Goal: Information Seeking & Learning: Learn about a topic

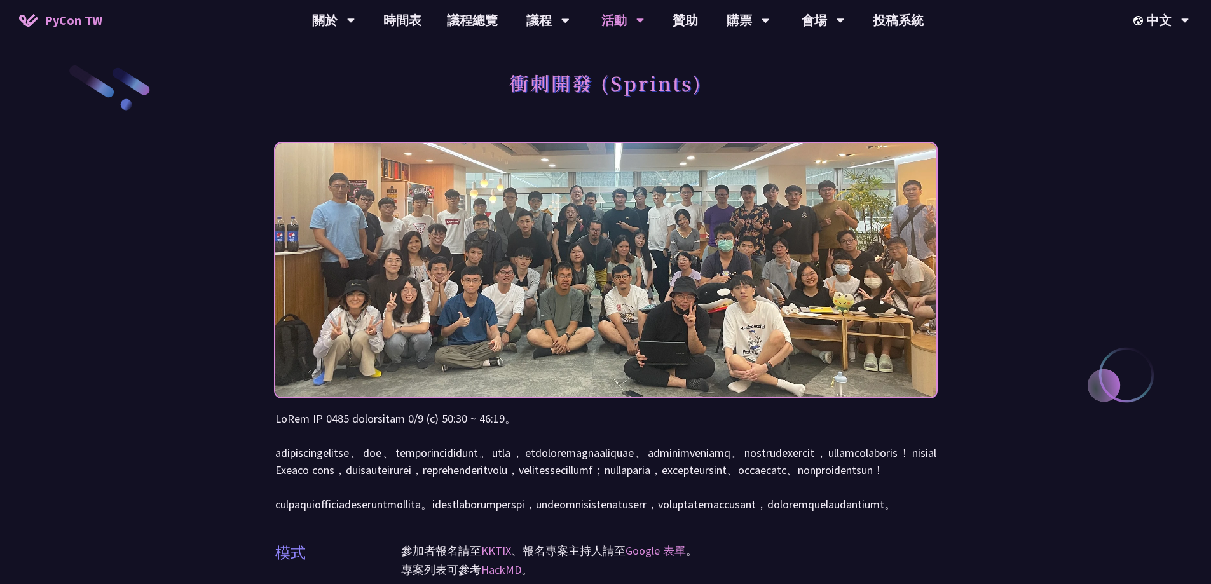
drag, startPoint x: 167, startPoint y: 327, endPoint x: 506, endPoint y: 443, distance: 358.1
click at [506, 443] on p at bounding box center [605, 461] width 661 height 103
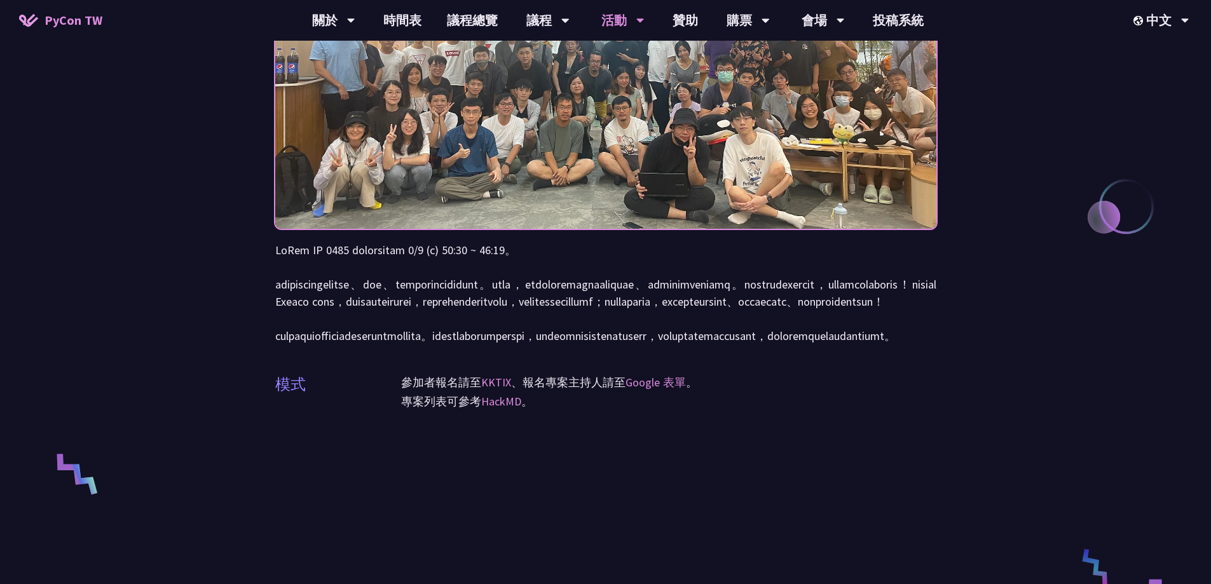
scroll to position [191, 0]
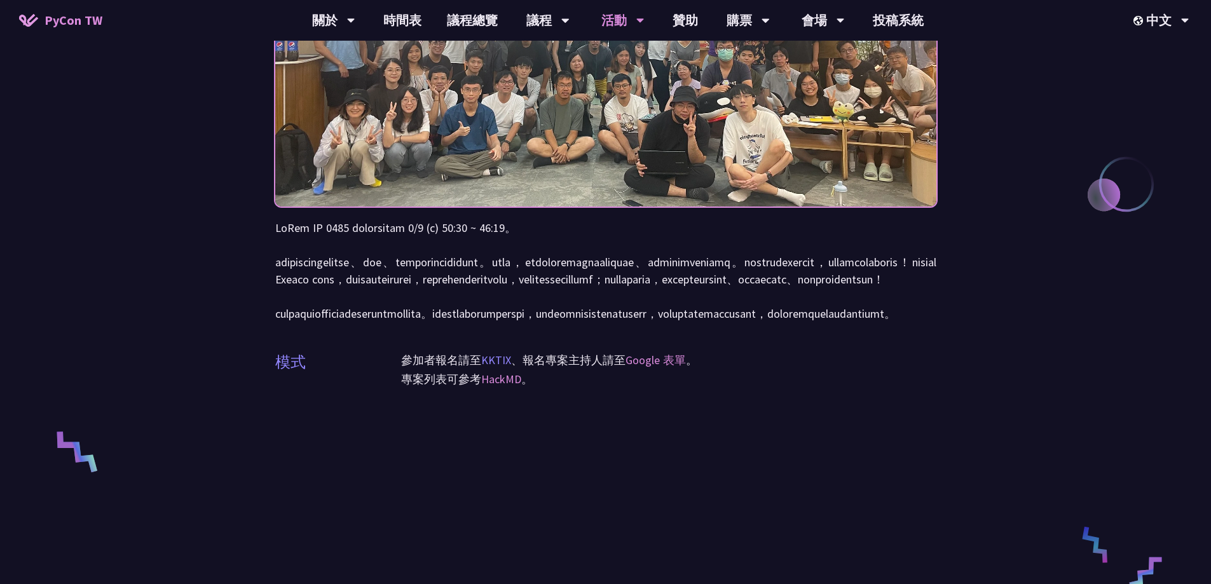
click at [500, 368] on link "KKTIX" at bounding box center [496, 360] width 30 height 15
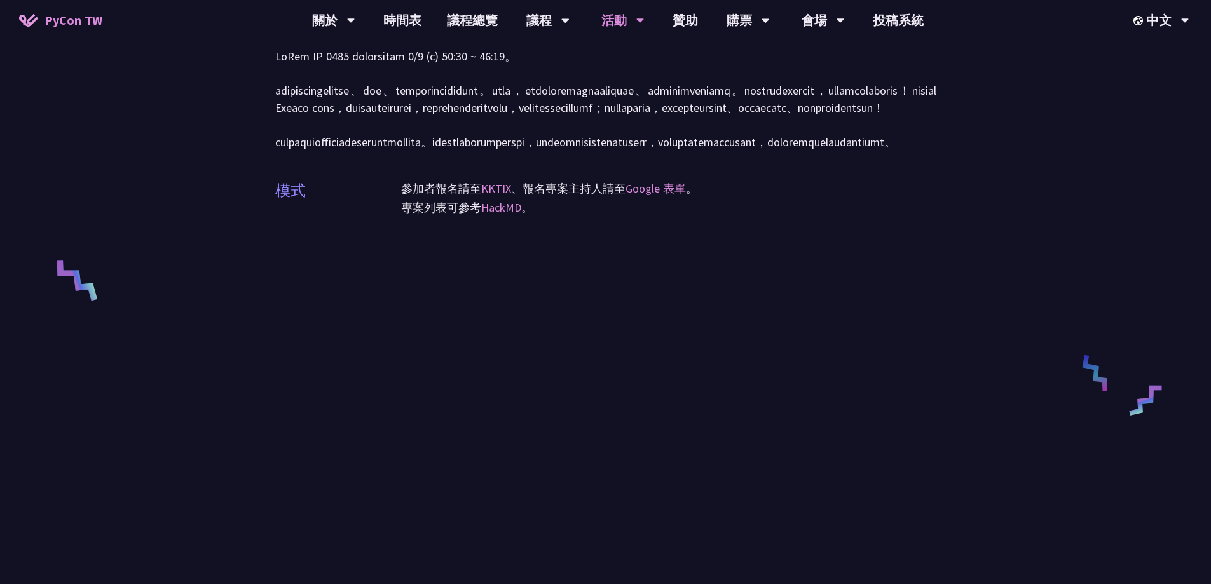
scroll to position [382, 0]
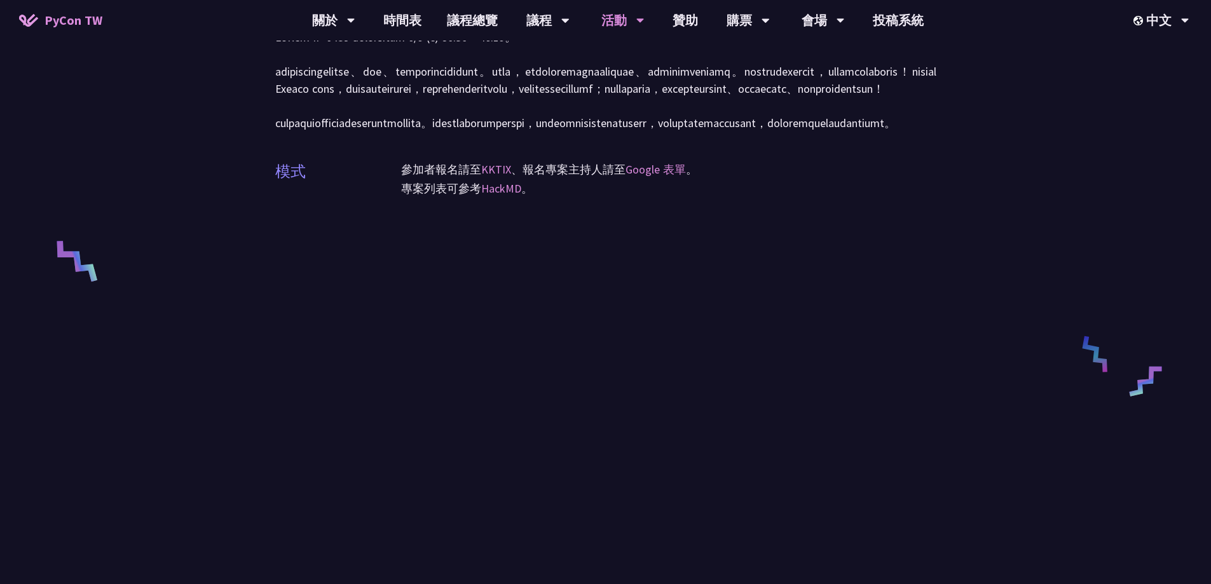
drag, startPoint x: 774, startPoint y: 109, endPoint x: 750, endPoint y: 86, distance: 33.3
click at [750, 86] on p at bounding box center [605, 80] width 661 height 103
click at [606, 230] on div "模式 參加者報名請至 KKTIX 、報名專案主持人請至 Google 表單 。 專案列表可參考 HackMD 。" at bounding box center [605, 187] width 661 height 86
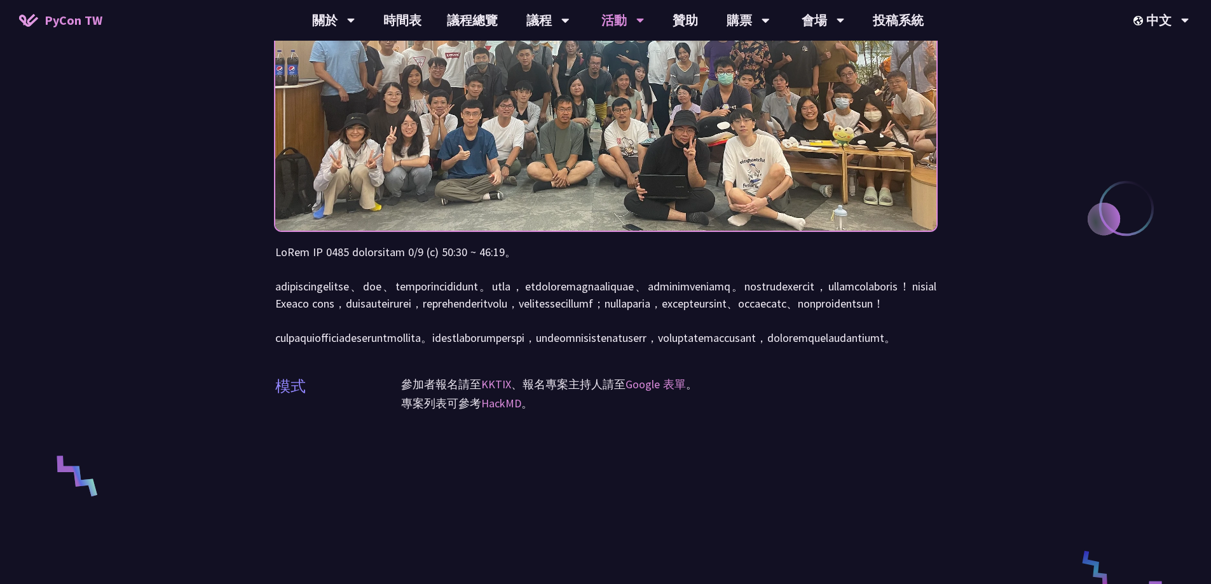
scroll to position [127, 0]
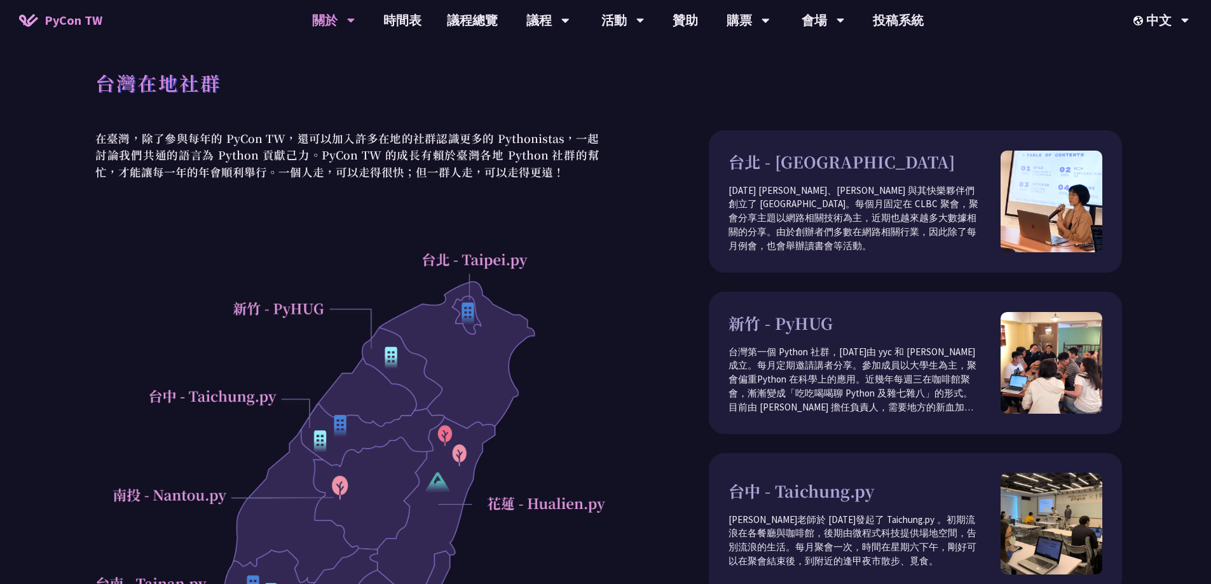
click at [249, 398] on div at bounding box center [347, 515] width 517 height 542
click at [317, 442] on div at bounding box center [347, 515] width 517 height 542
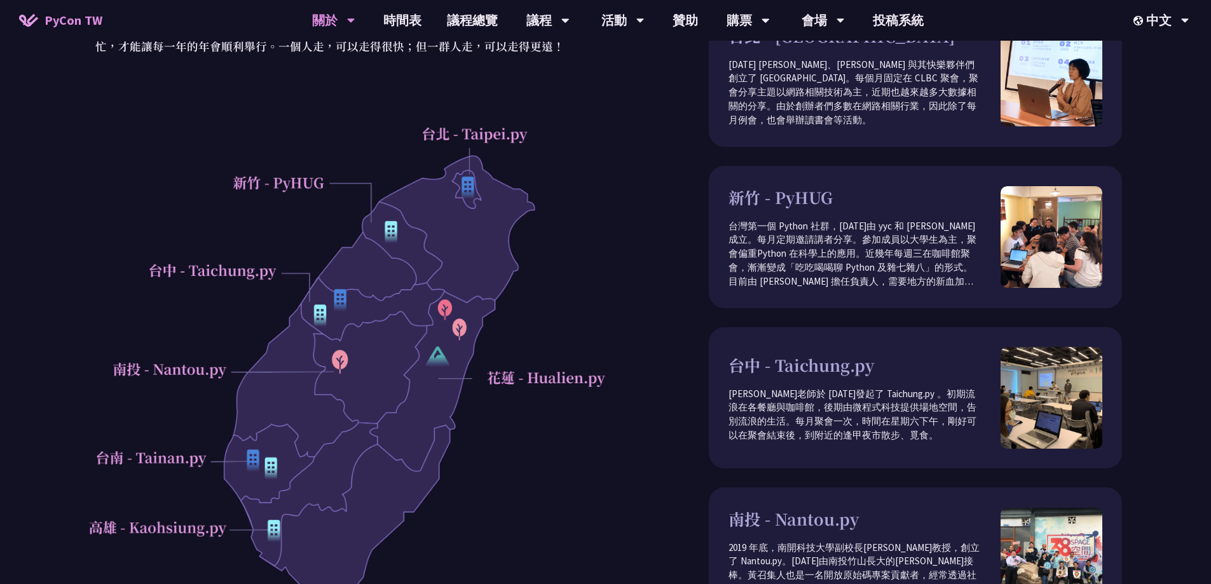
scroll to position [127, 0]
click at [387, 226] on div at bounding box center [347, 388] width 517 height 542
click at [467, 175] on div at bounding box center [347, 388] width 517 height 542
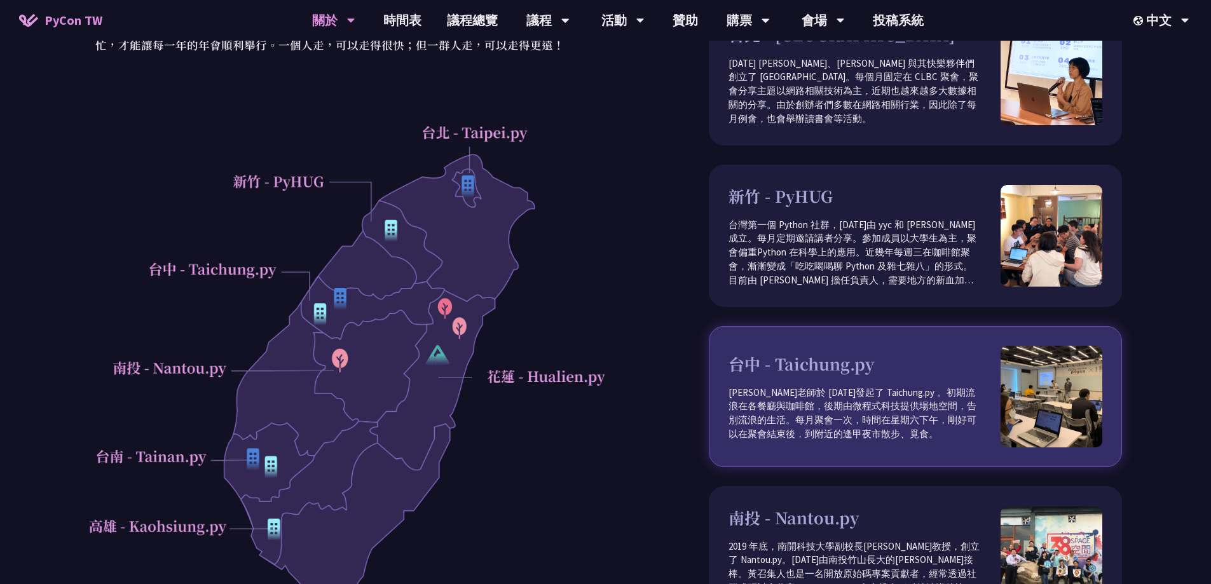
click at [857, 363] on h3 "台中 - Taichung.py" at bounding box center [865, 364] width 272 height 24
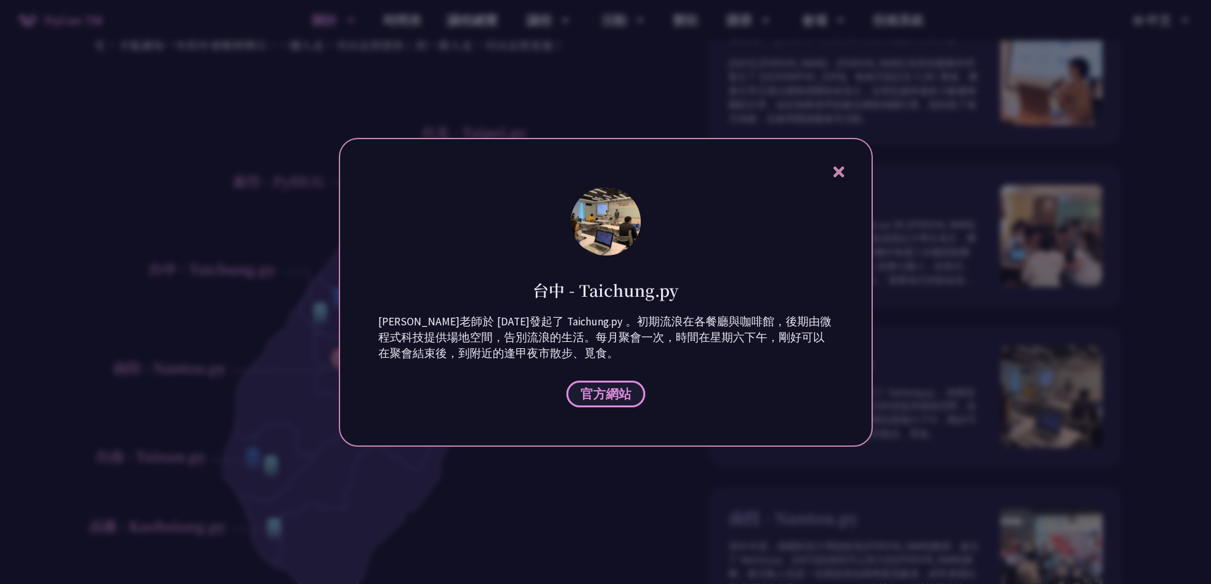
click at [608, 385] on link "官方網站" at bounding box center [606, 394] width 79 height 27
click at [829, 168] on div "台中 - Taichung.py 唐元亮老師於 2014 年發起了 Taichung.py 。初期流浪在各餐廳與咖啡館，後期由微程式科技提供場地空間，告別流浪…" at bounding box center [606, 292] width 534 height 309
click at [842, 164] on icon at bounding box center [839, 172] width 16 height 16
